Goal: Task Accomplishment & Management: Complete application form

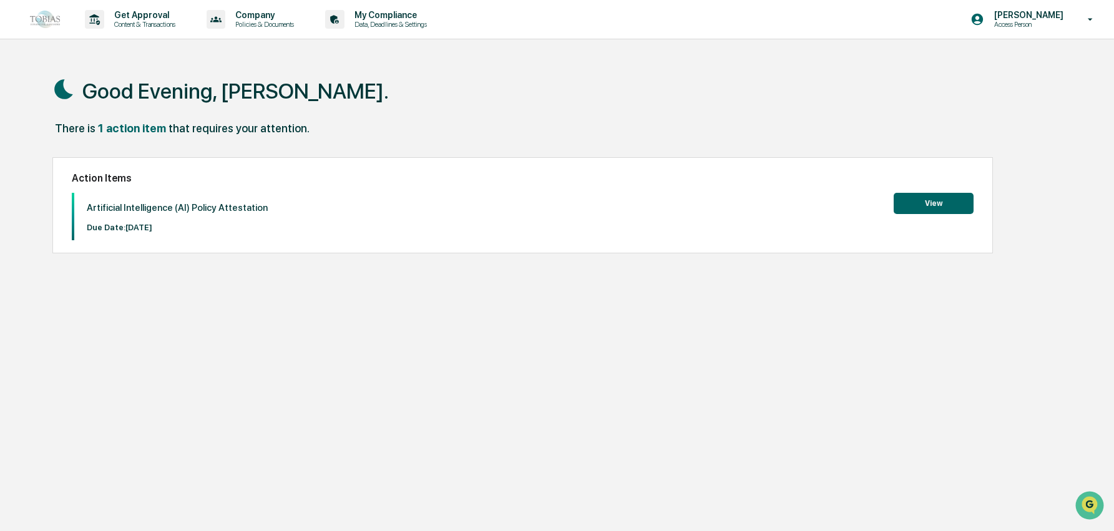
click at [933, 202] on button "View" at bounding box center [933, 203] width 80 height 21
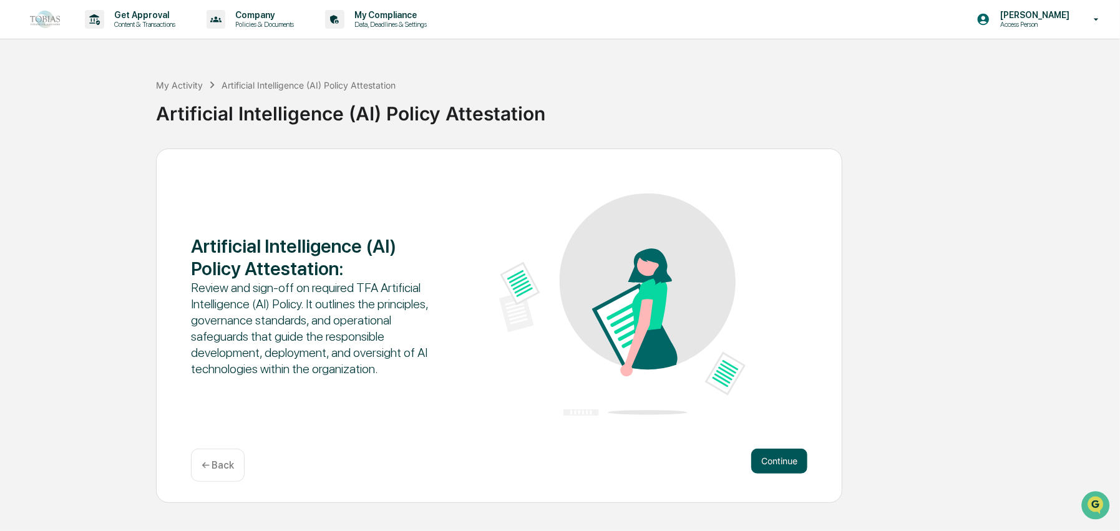
click at [794, 465] on button "Continue" at bounding box center [779, 461] width 56 height 25
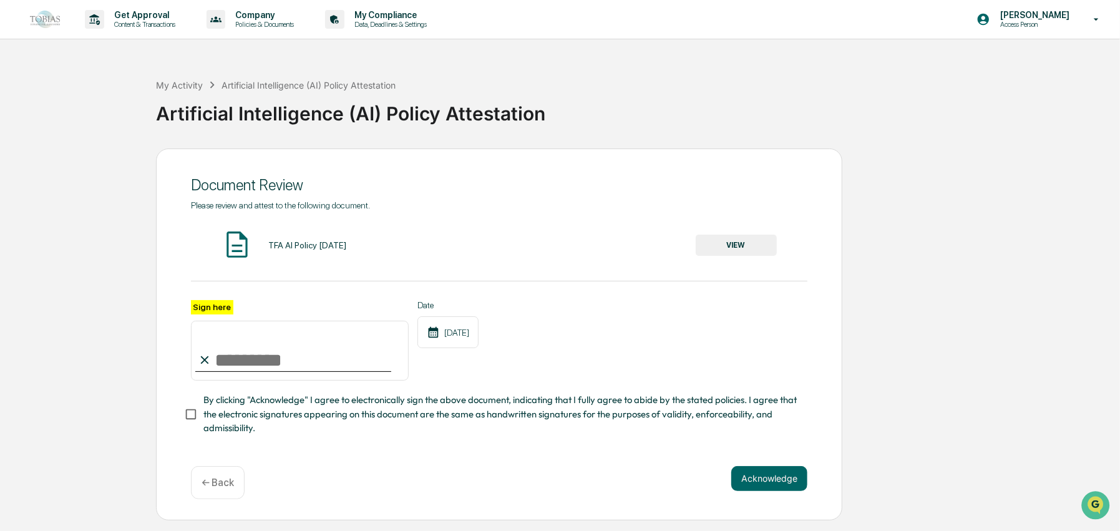
click at [223, 480] on div "← Back" at bounding box center [218, 482] width 54 height 33
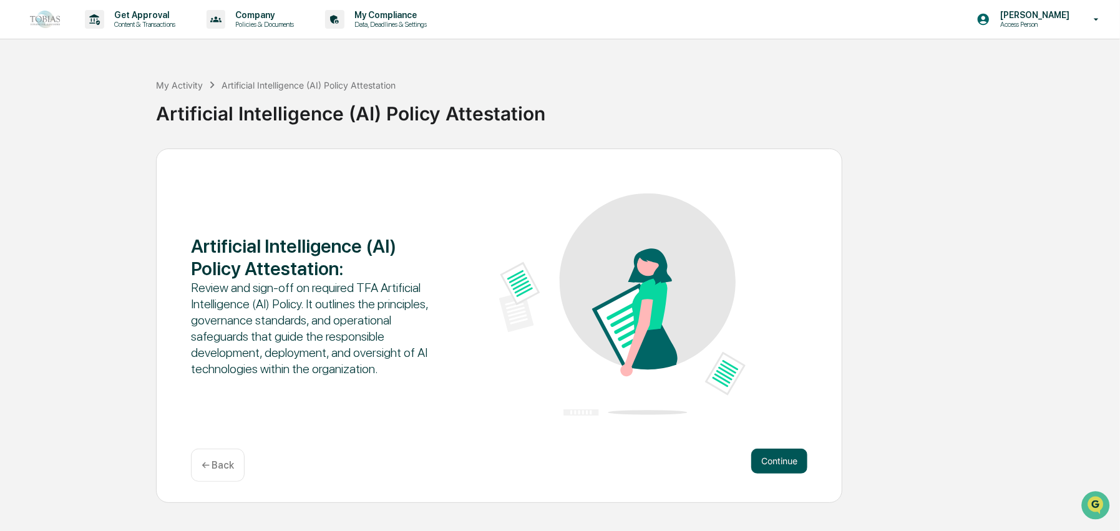
click at [793, 458] on button "Continue" at bounding box center [779, 461] width 56 height 25
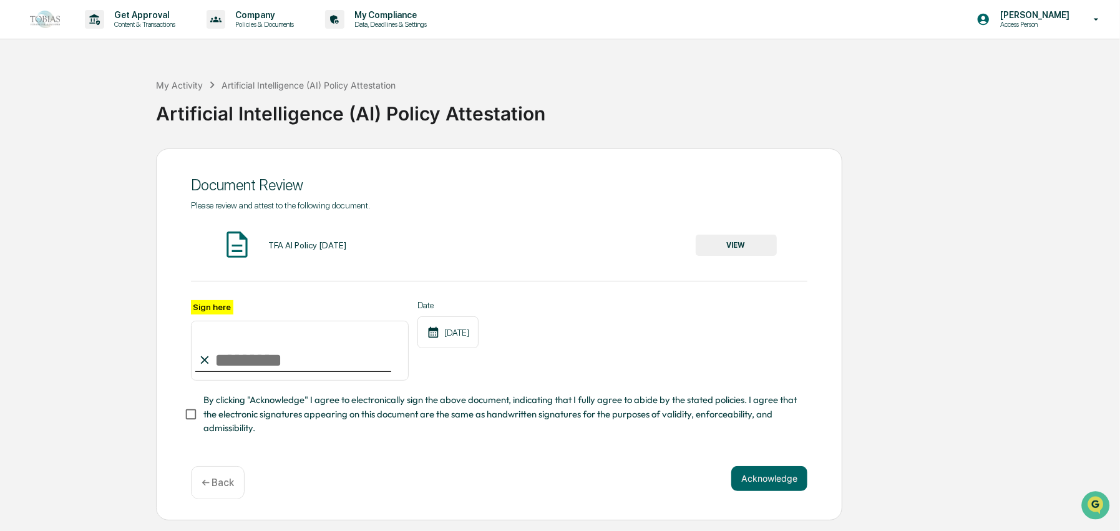
click at [213, 352] on input "Sign here" at bounding box center [300, 351] width 218 height 60
type input "**********"
click at [396, 27] on p "Data, Deadlines & Settings" at bounding box center [388, 24] width 89 height 9
click at [253, 373] on input "Sign here" at bounding box center [300, 351] width 218 height 60
click at [261, 371] on input "Sign here" at bounding box center [300, 351] width 218 height 60
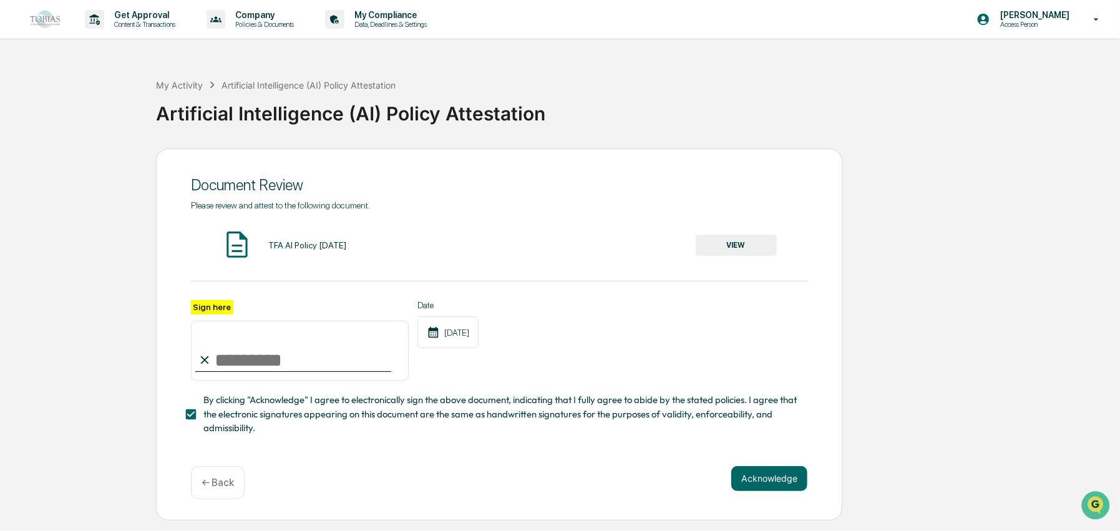
type input "**********"
click at [778, 485] on button "Acknowledge" at bounding box center [769, 478] width 76 height 25
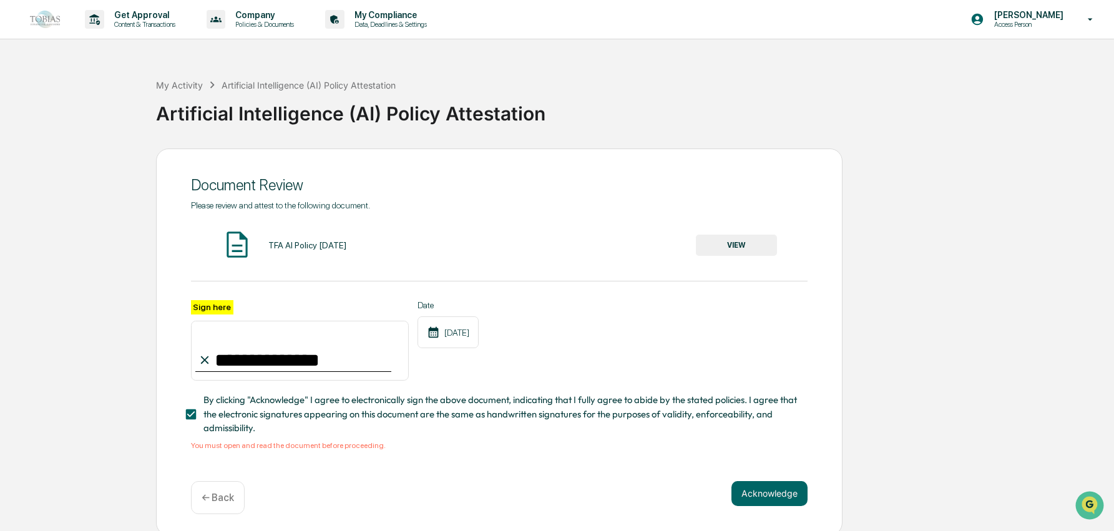
click at [741, 238] on button "VIEW" at bounding box center [736, 245] width 81 height 21
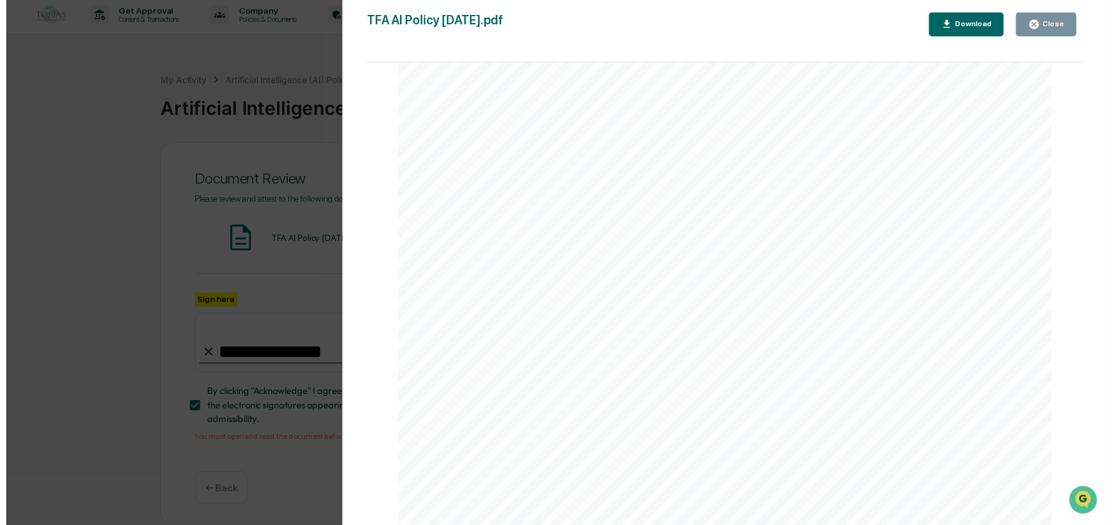
scroll to position [9, 0]
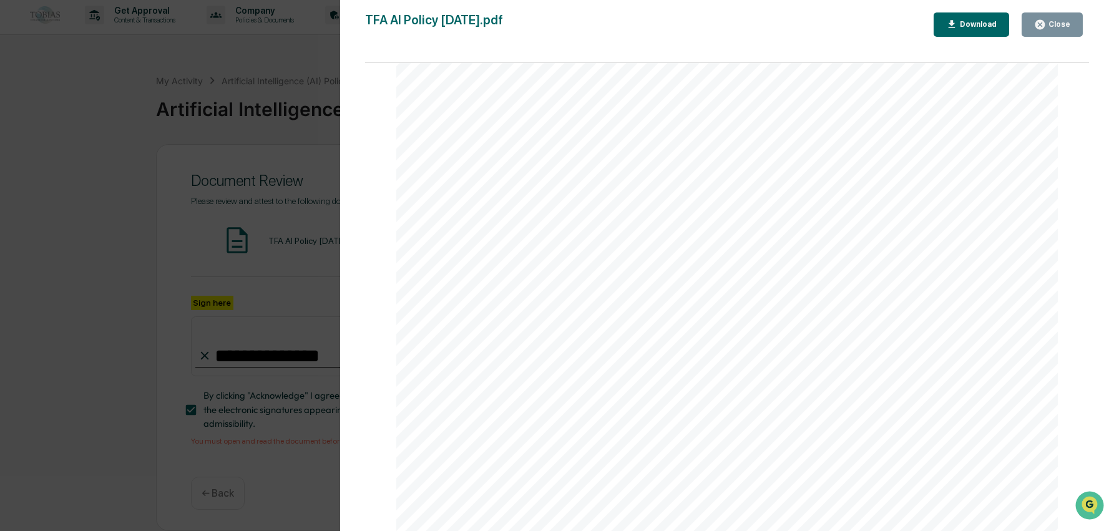
click at [1058, 26] on div "Close" at bounding box center [1058, 24] width 24 height 9
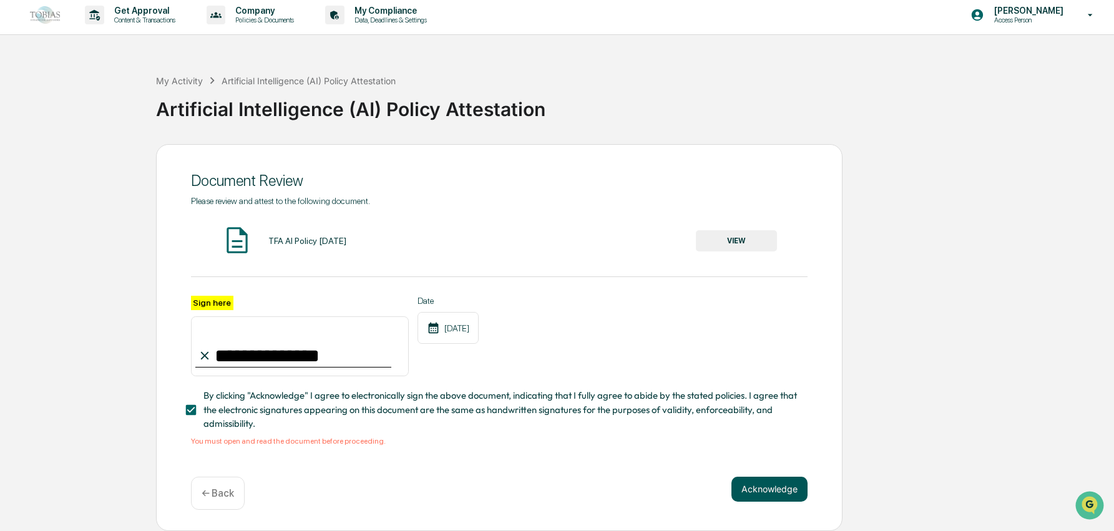
click at [763, 488] on button "Acknowledge" at bounding box center [769, 489] width 76 height 25
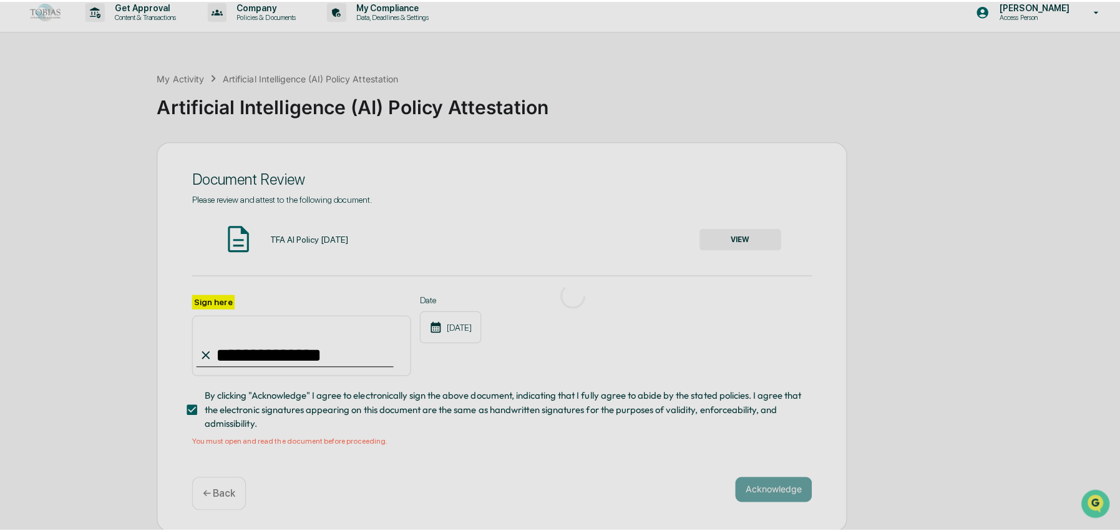
scroll to position [0, 0]
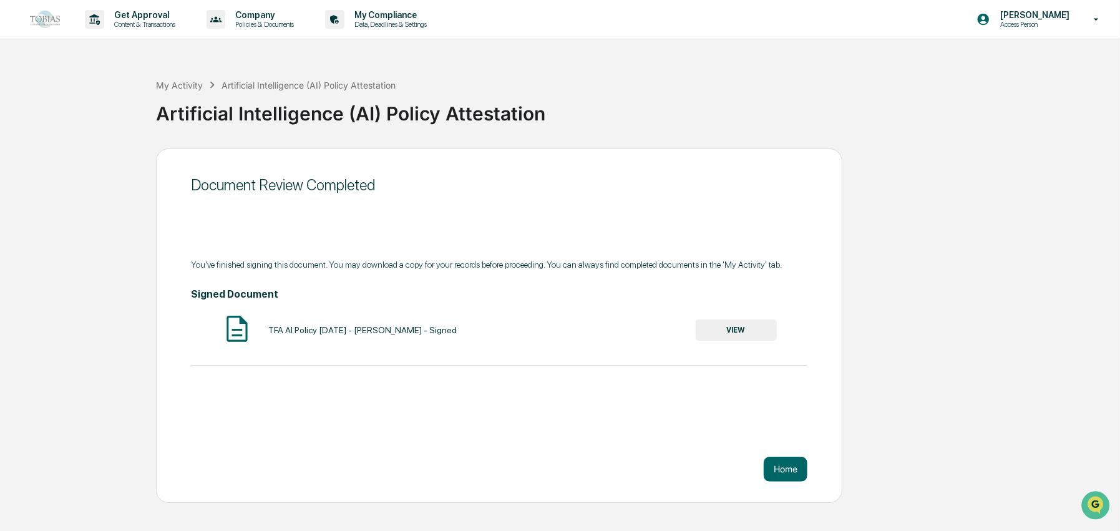
click at [734, 334] on button "VIEW" at bounding box center [736, 329] width 81 height 21
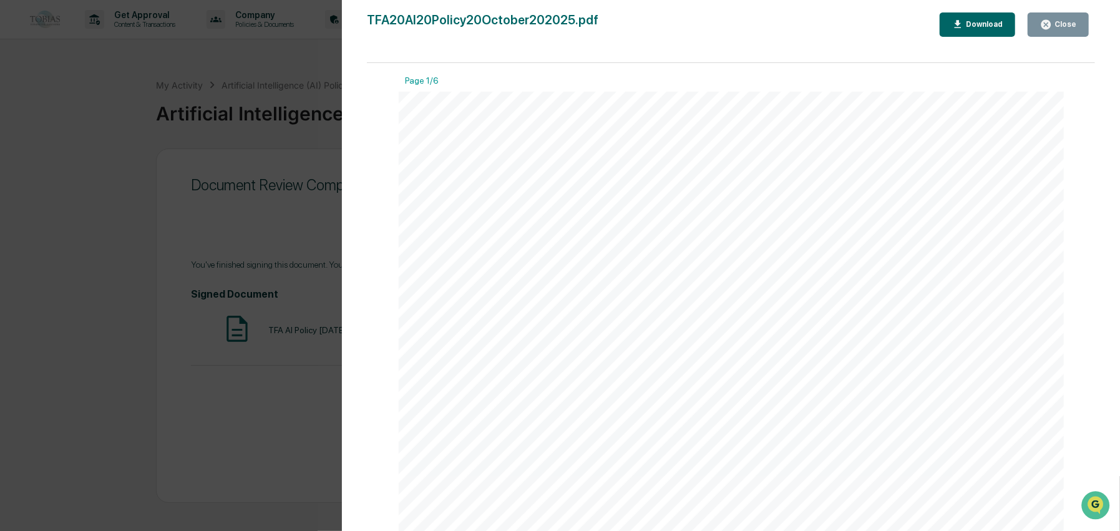
click at [976, 15] on button "Download" at bounding box center [978, 24] width 76 height 24
